Goal: Find specific page/section: Find specific page/section

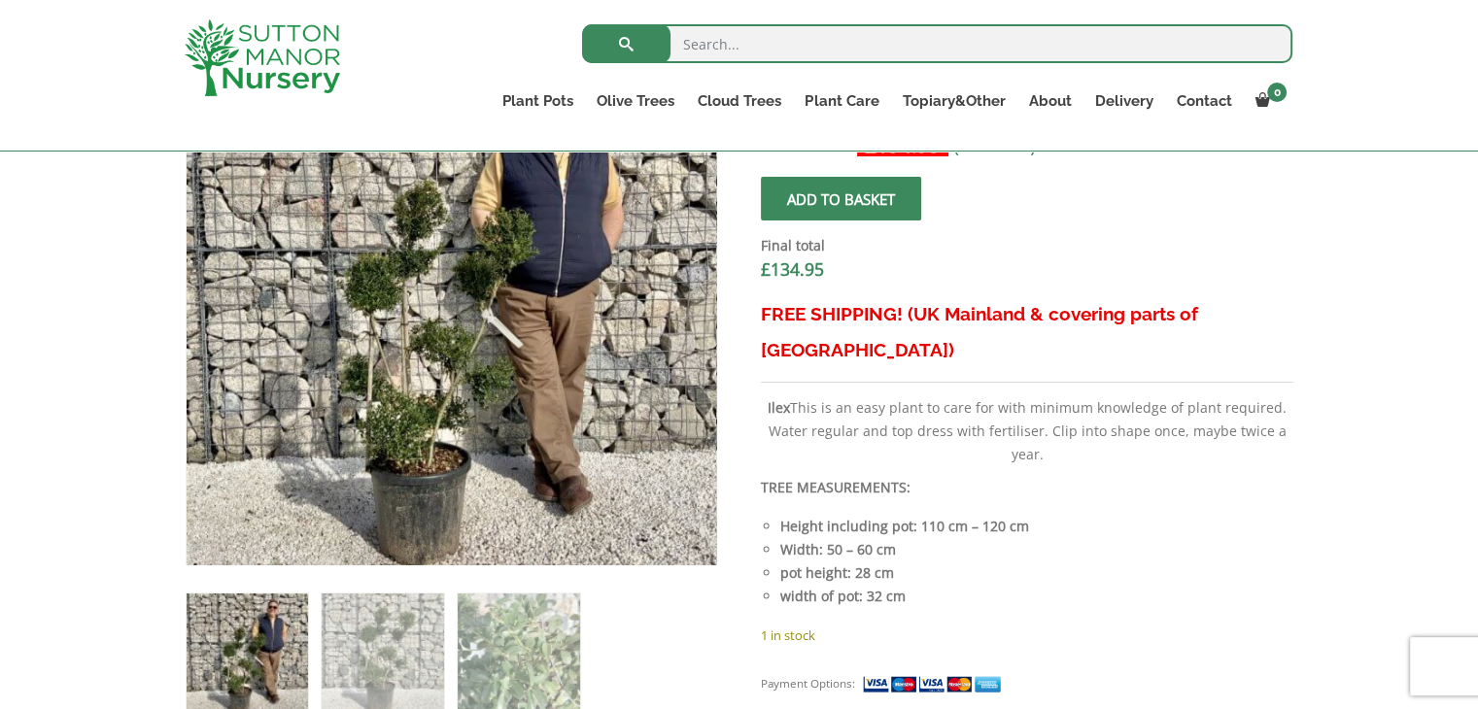
scroll to position [875, 0]
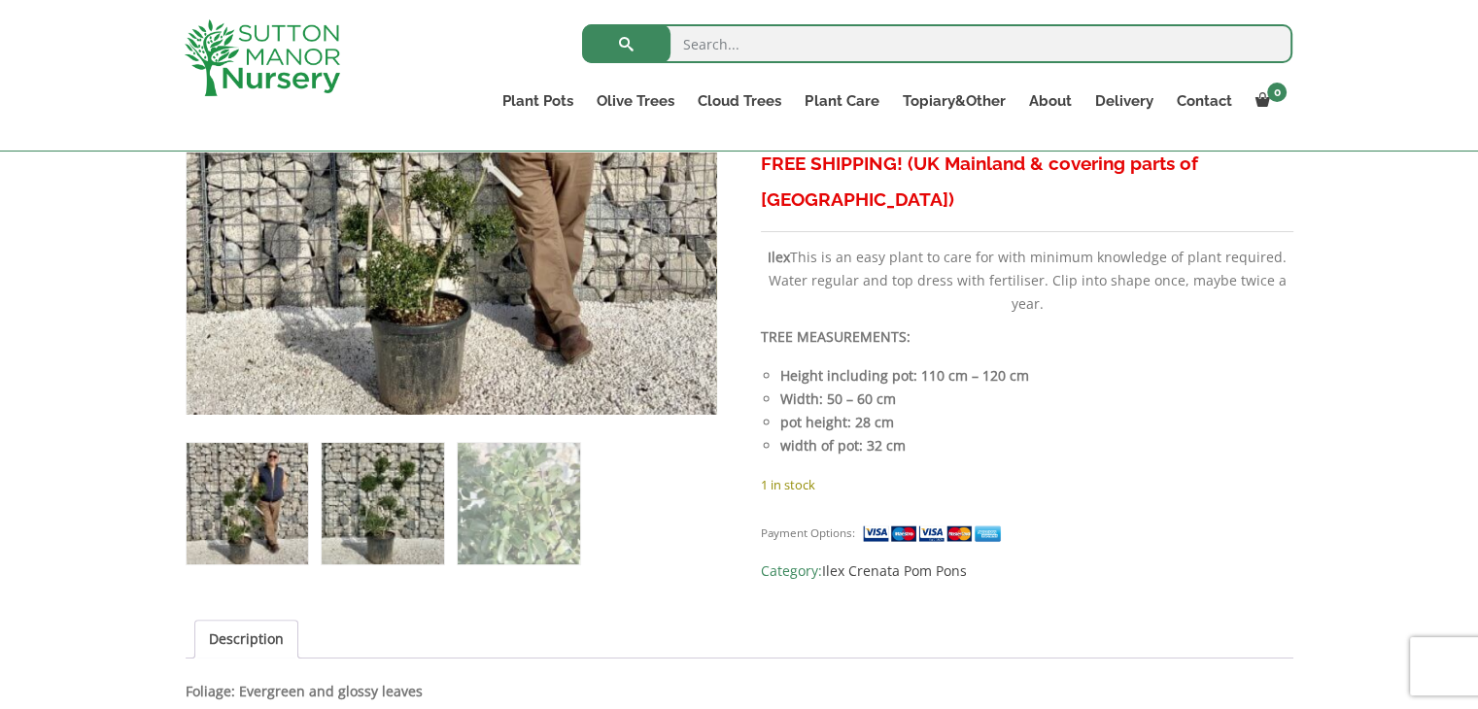
click at [358, 514] on img at bounding box center [382, 503] width 121 height 121
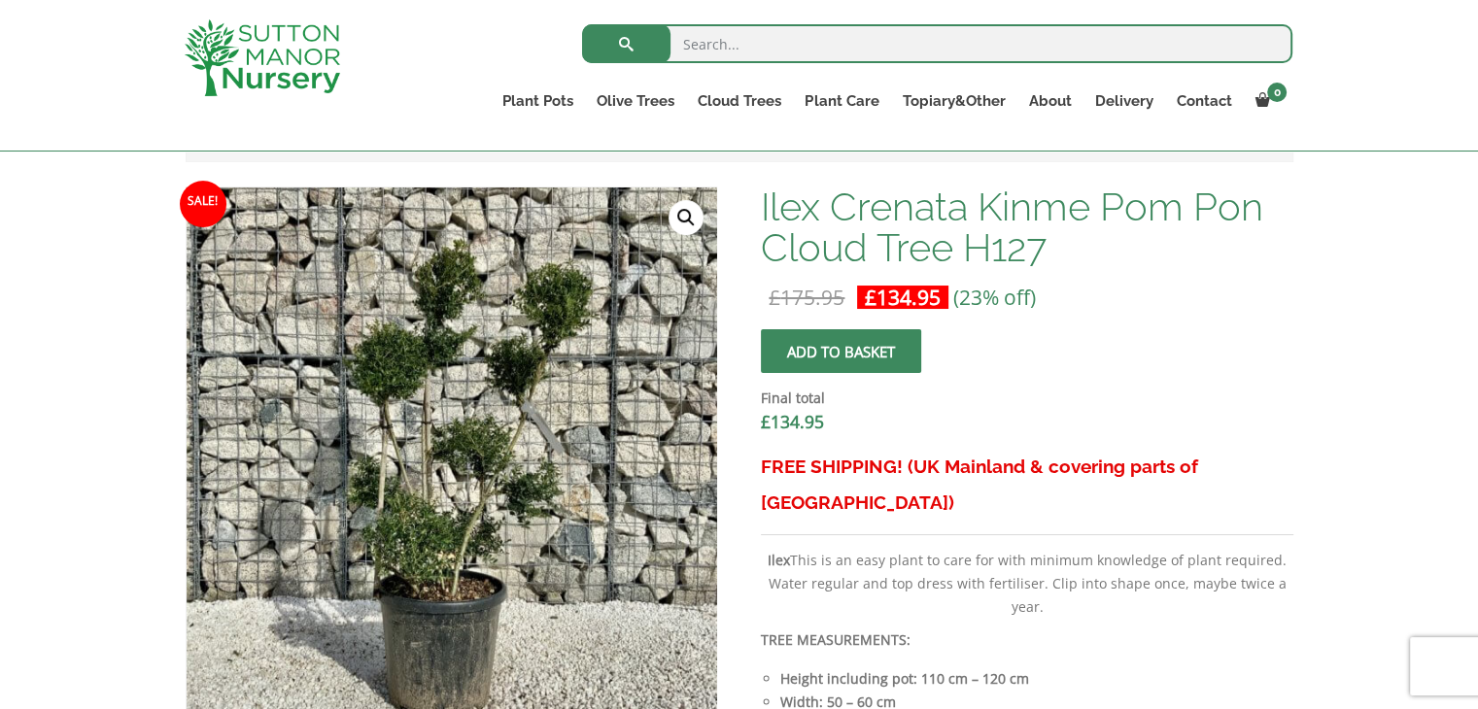
scroll to position [680, 0]
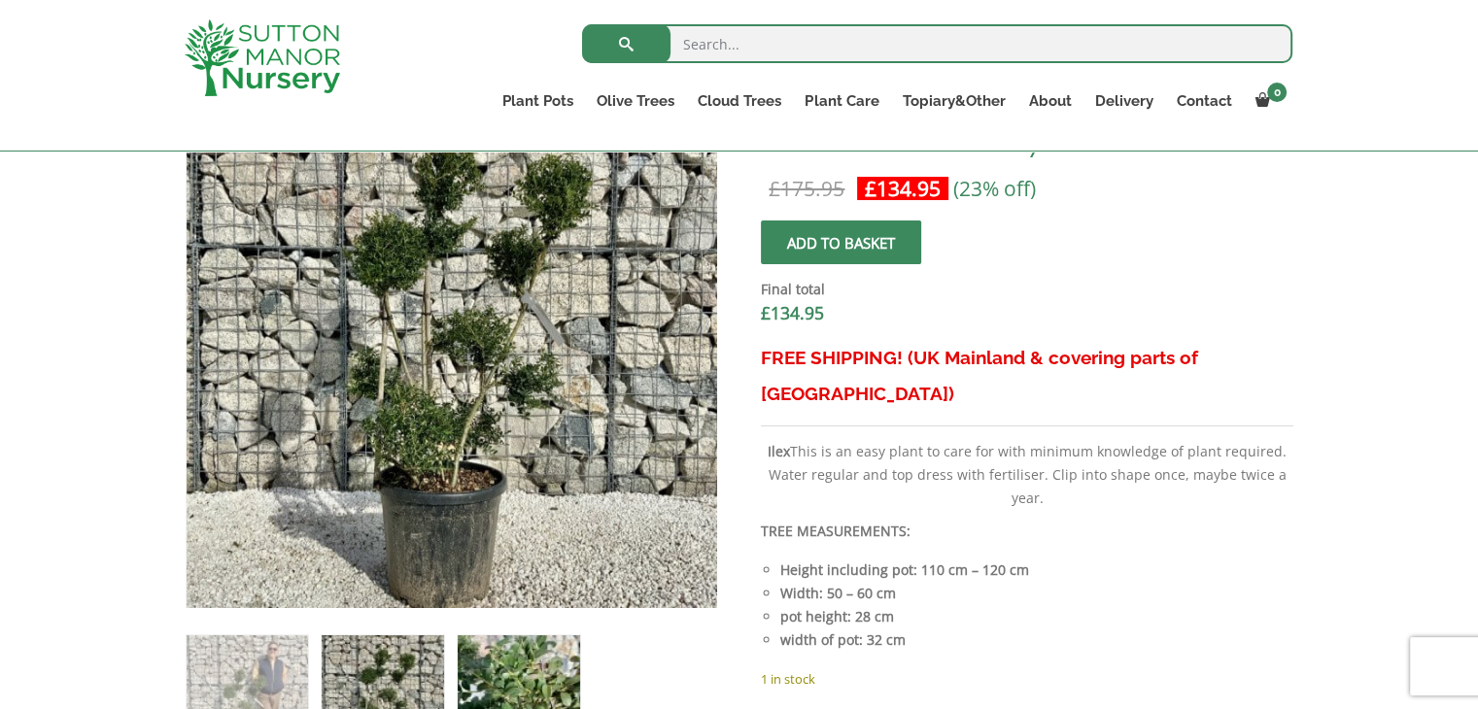
click at [490, 660] on img at bounding box center [518, 696] width 121 height 121
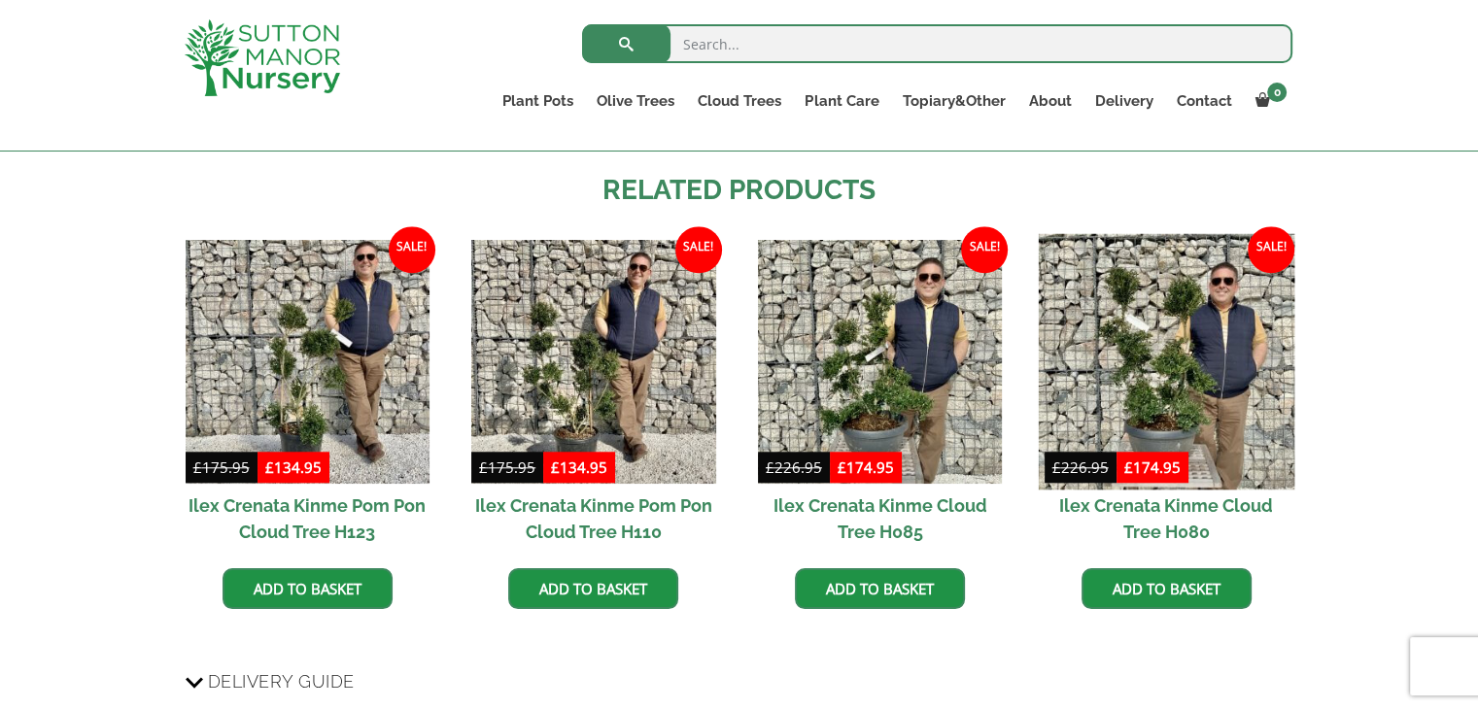
scroll to position [1753, 0]
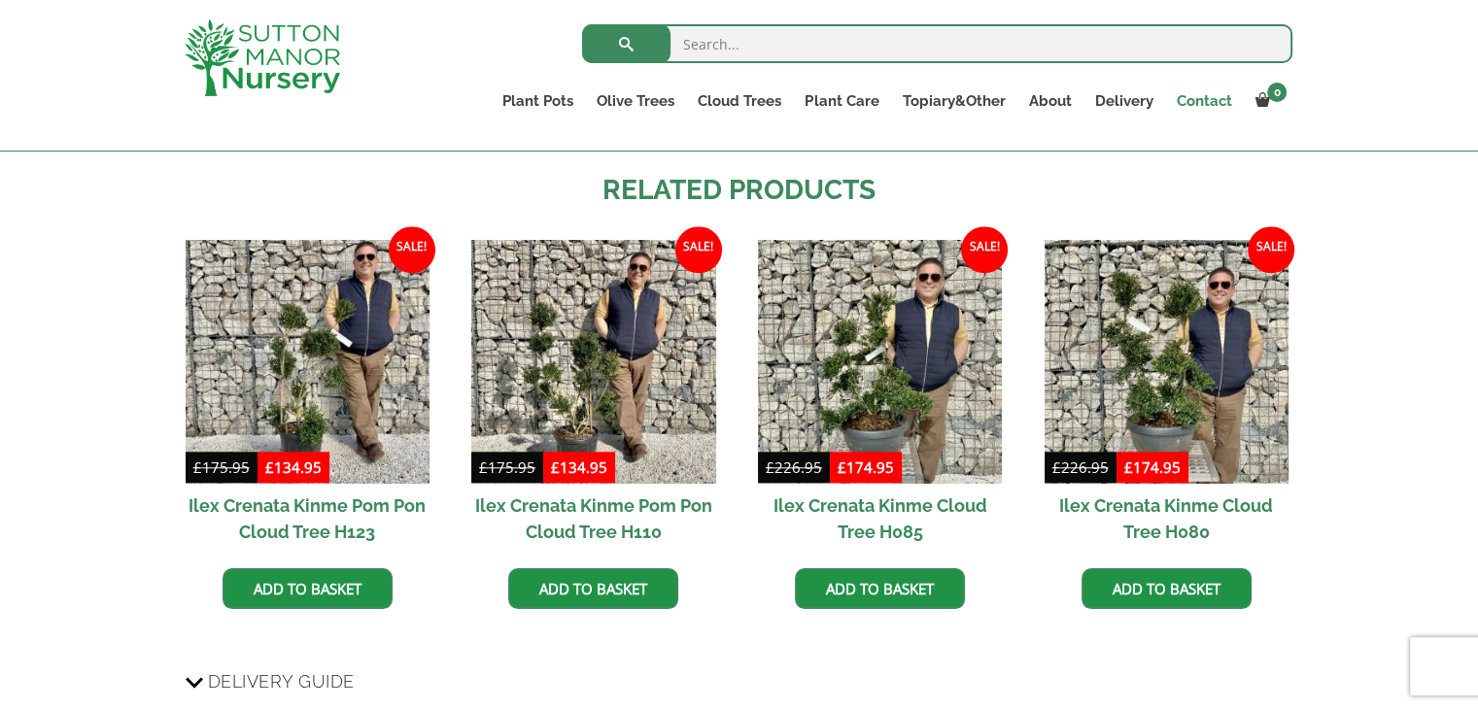
click at [1207, 106] on link "Contact" at bounding box center [1203, 100] width 79 height 27
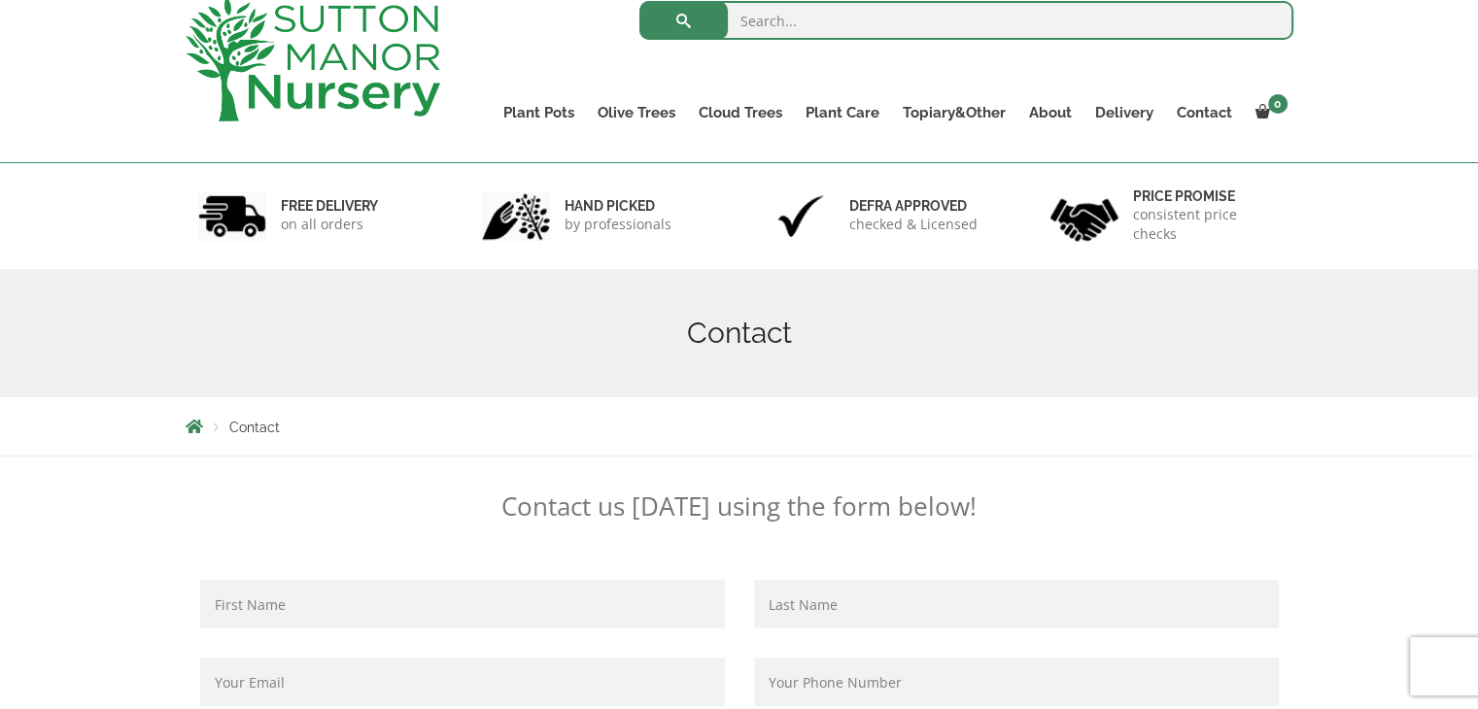
scroll to position [194, 0]
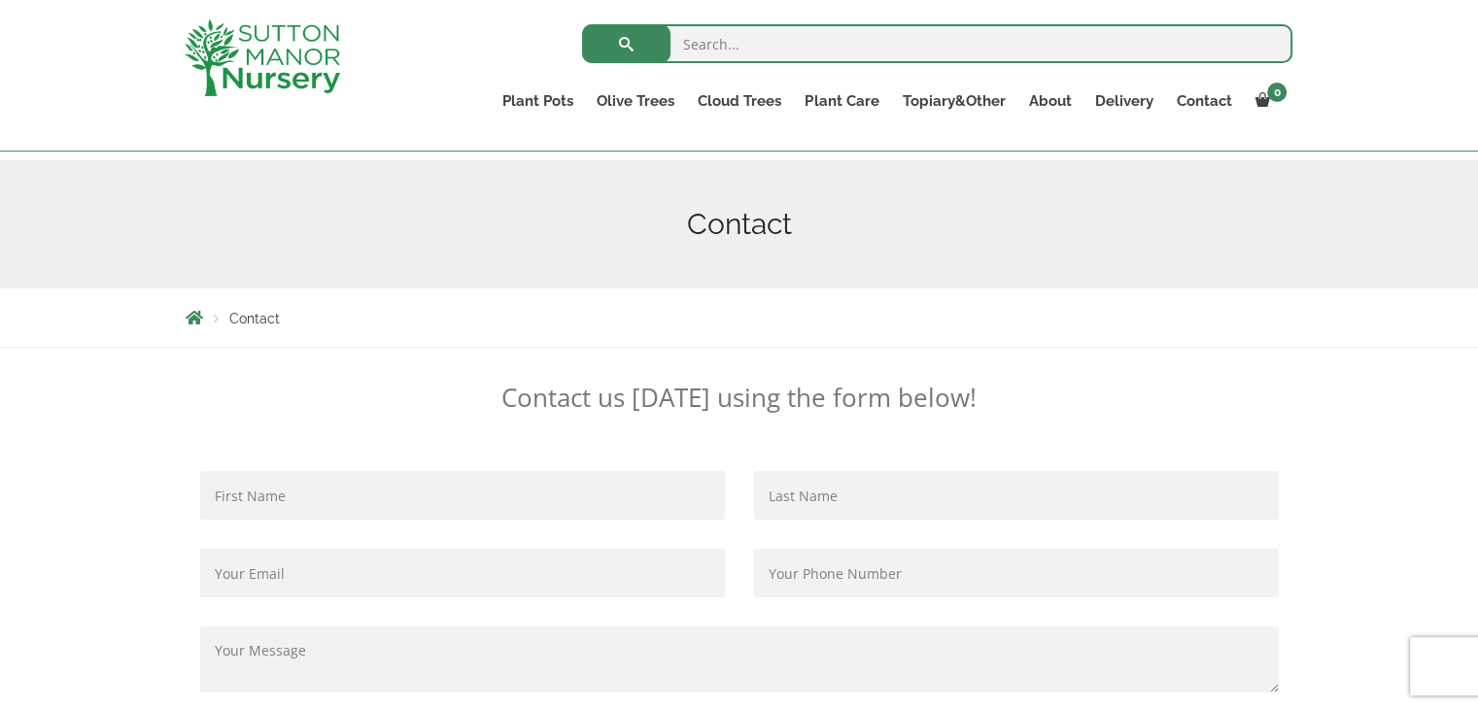
click at [198, 321] on span "Breadcrumbs" at bounding box center [194, 318] width 17 height 16
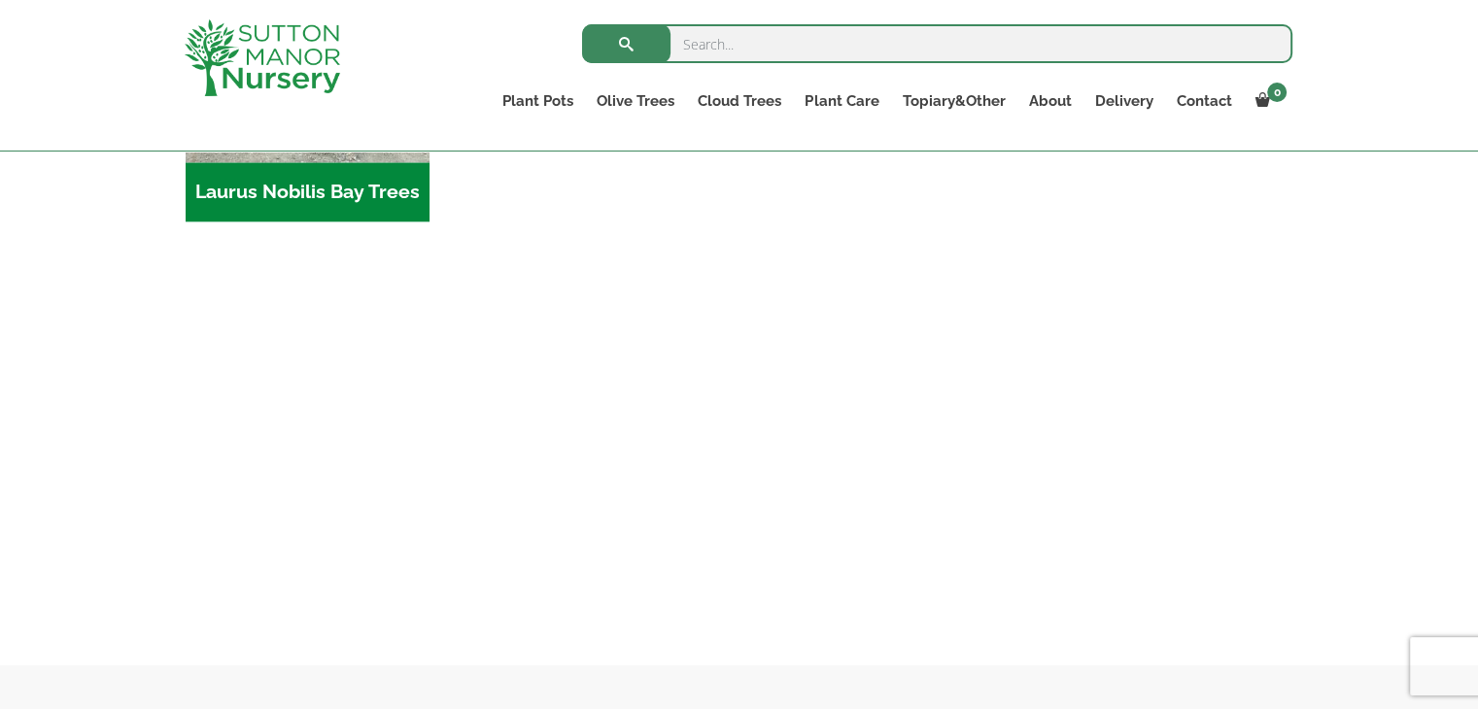
scroll to position [2332, 0]
